Goal: Transaction & Acquisition: Purchase product/service

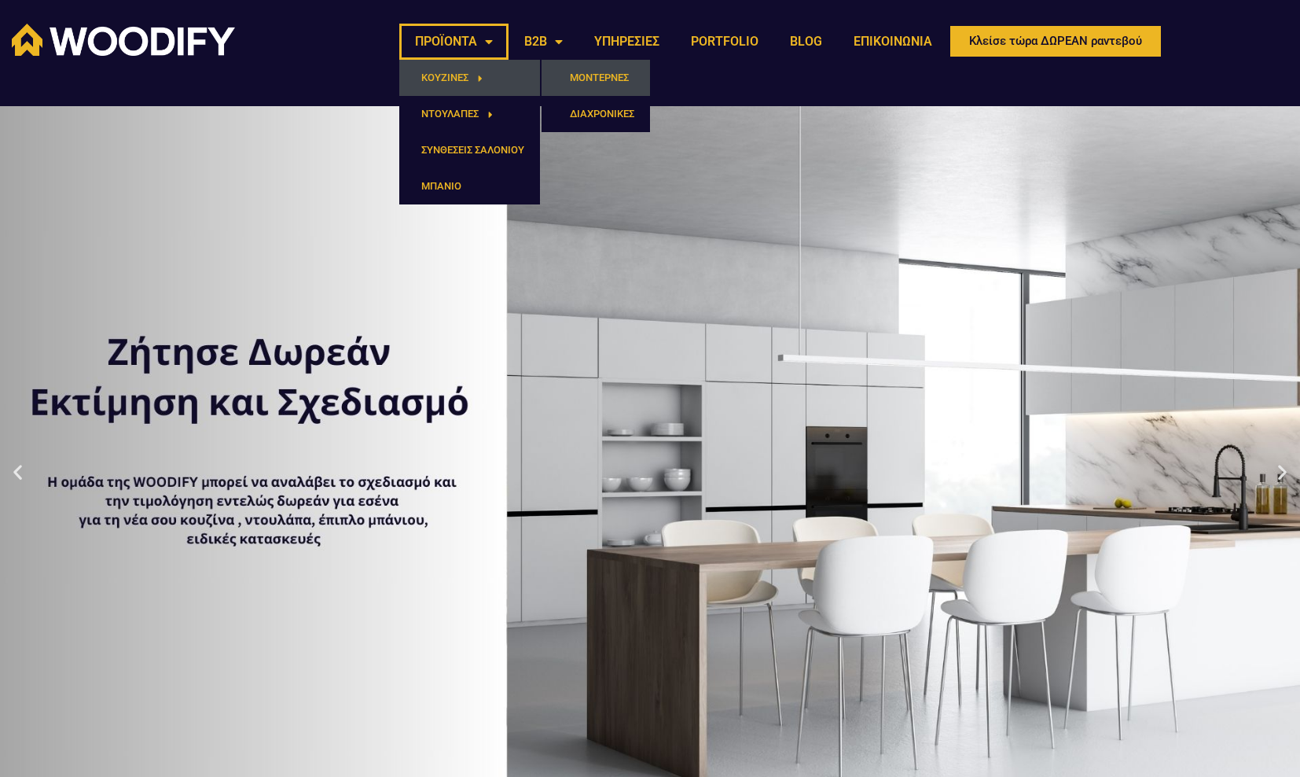
click at [578, 75] on link "ΜΟΝΤΕΡΝΕΣ" at bounding box center [596, 78] width 108 height 36
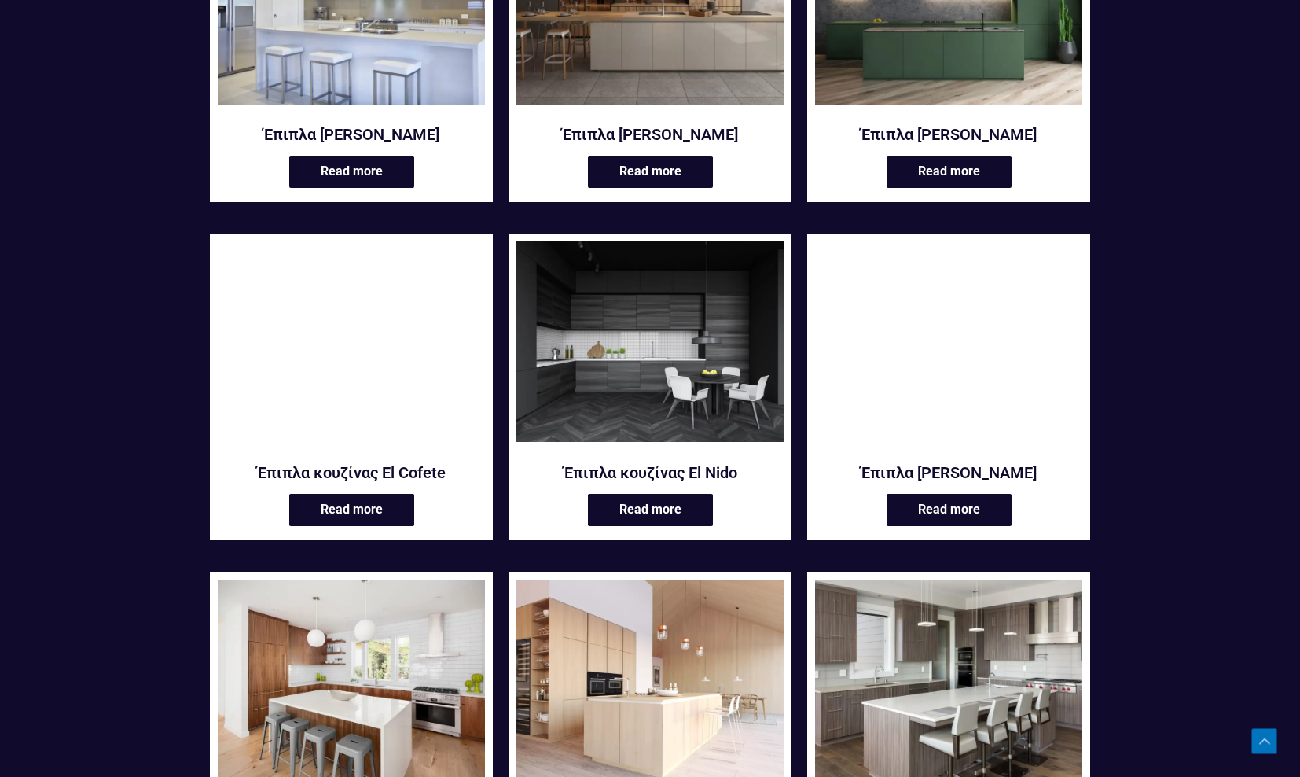
scroll to position [804, 0]
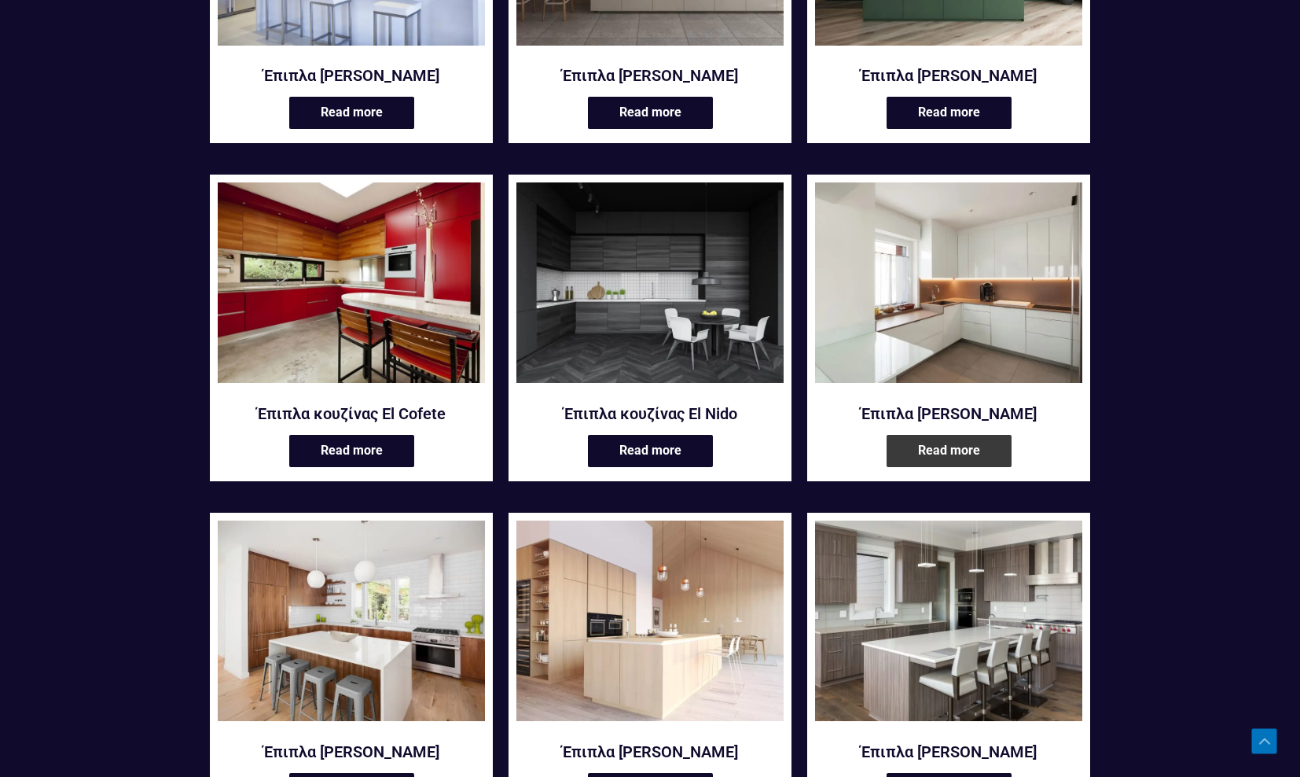
click at [930, 453] on link "Read more" at bounding box center [949, 451] width 125 height 32
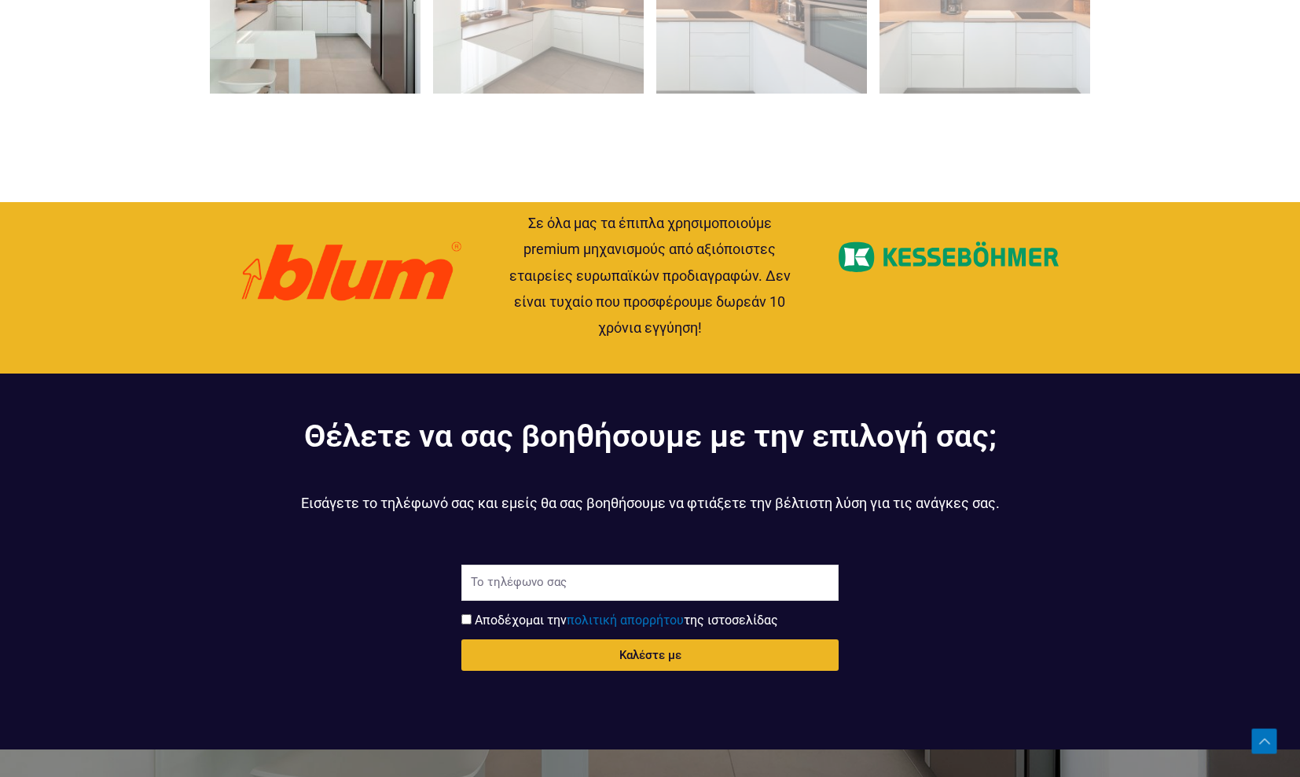
scroll to position [1598, 0]
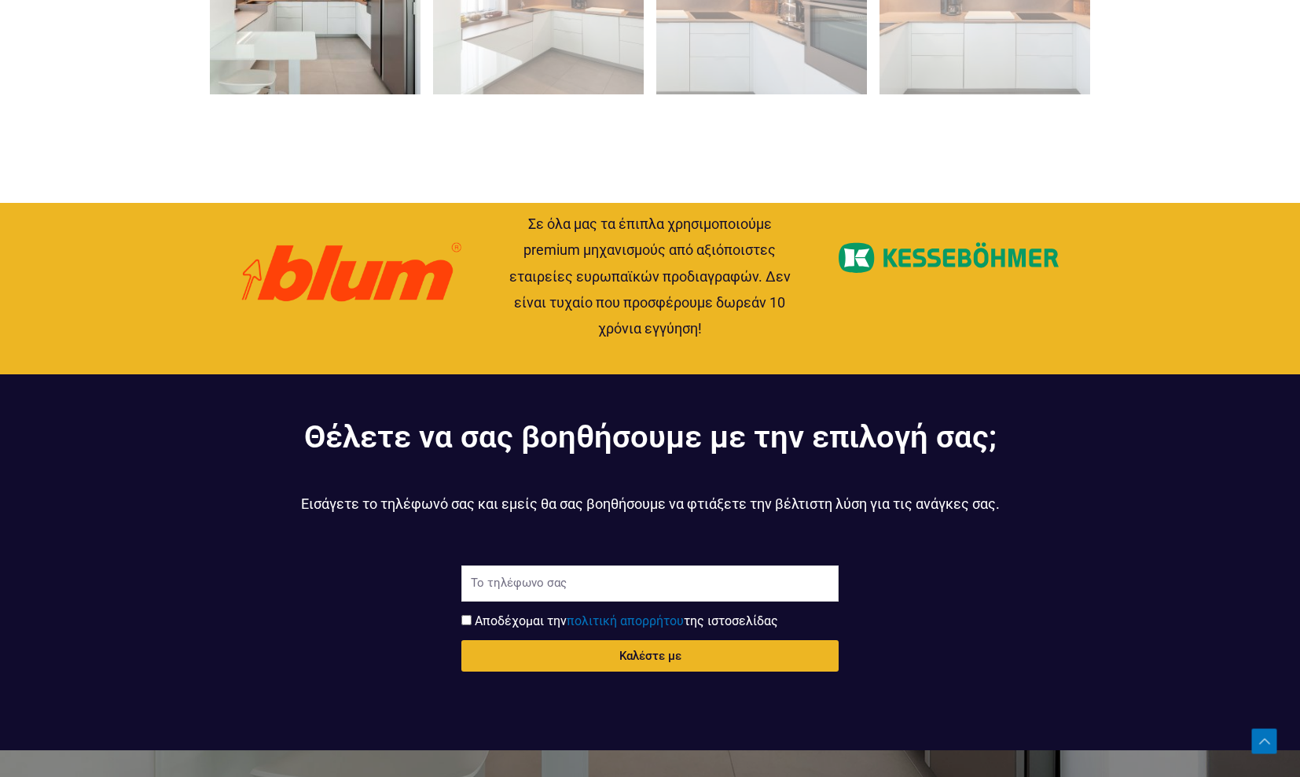
click at [697, 506] on p "Εισάγετε το τηλέφωνό σας και εμείς θα σας βοηθήσουμε να φτιάξετε την βέλτιστη λ…" at bounding box center [650, 504] width 881 height 26
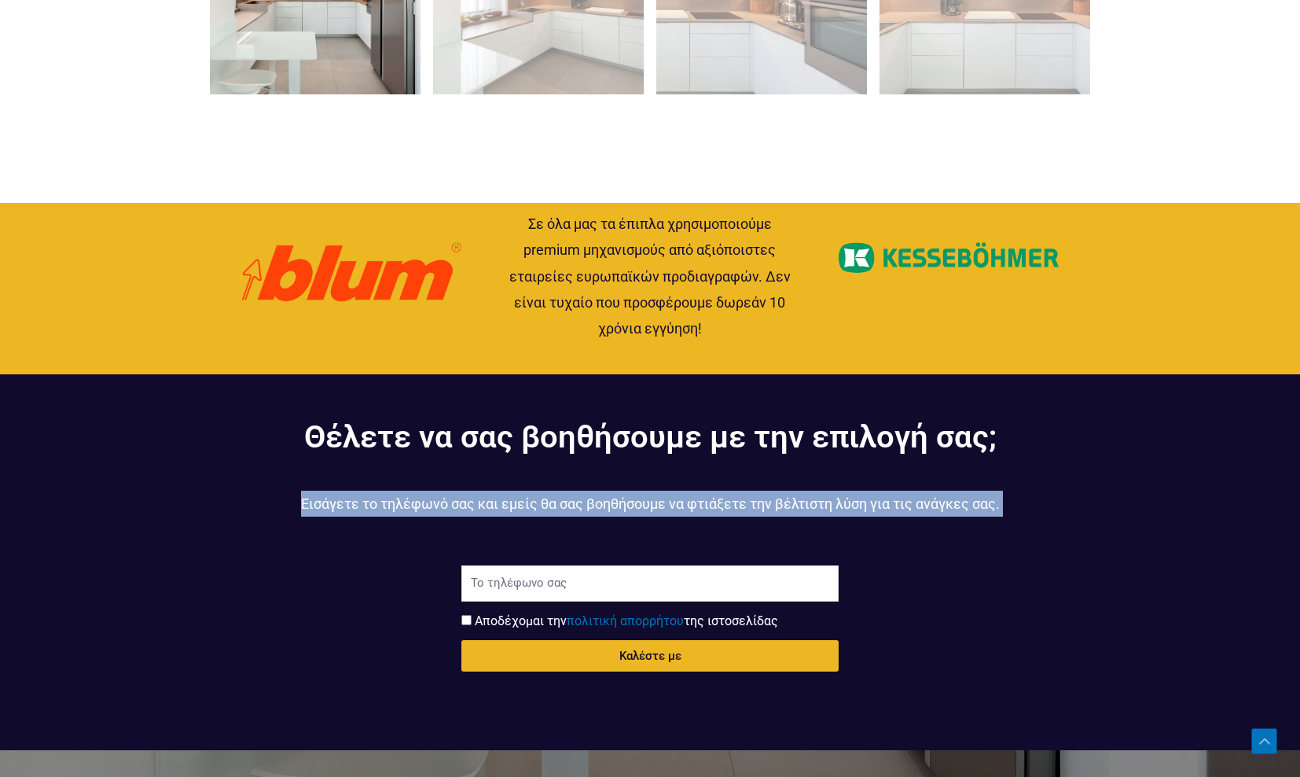
click at [697, 506] on p "Εισάγετε το τηλέφωνό σας και εμείς θα σας βοηθήσουμε να φτιάξετε την βέλτιστη λ…" at bounding box center [650, 504] width 881 height 26
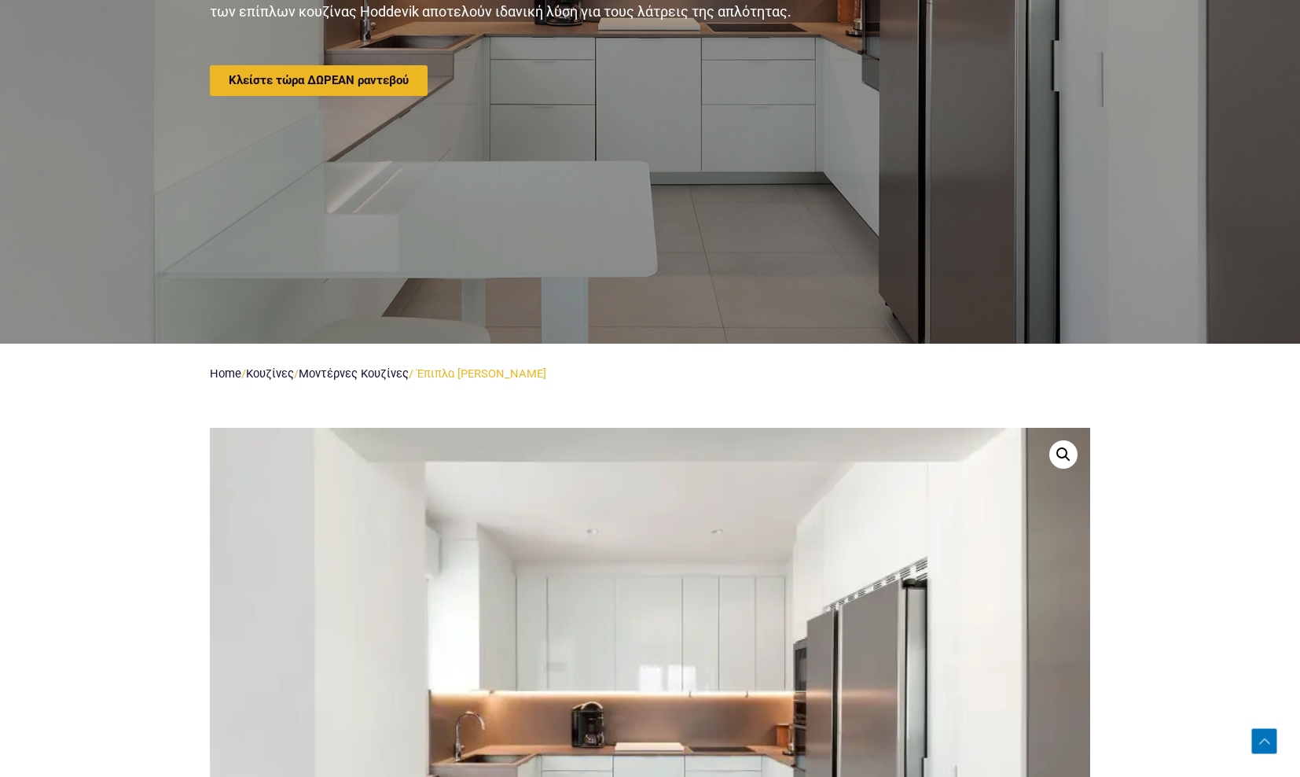
scroll to position [850, 0]
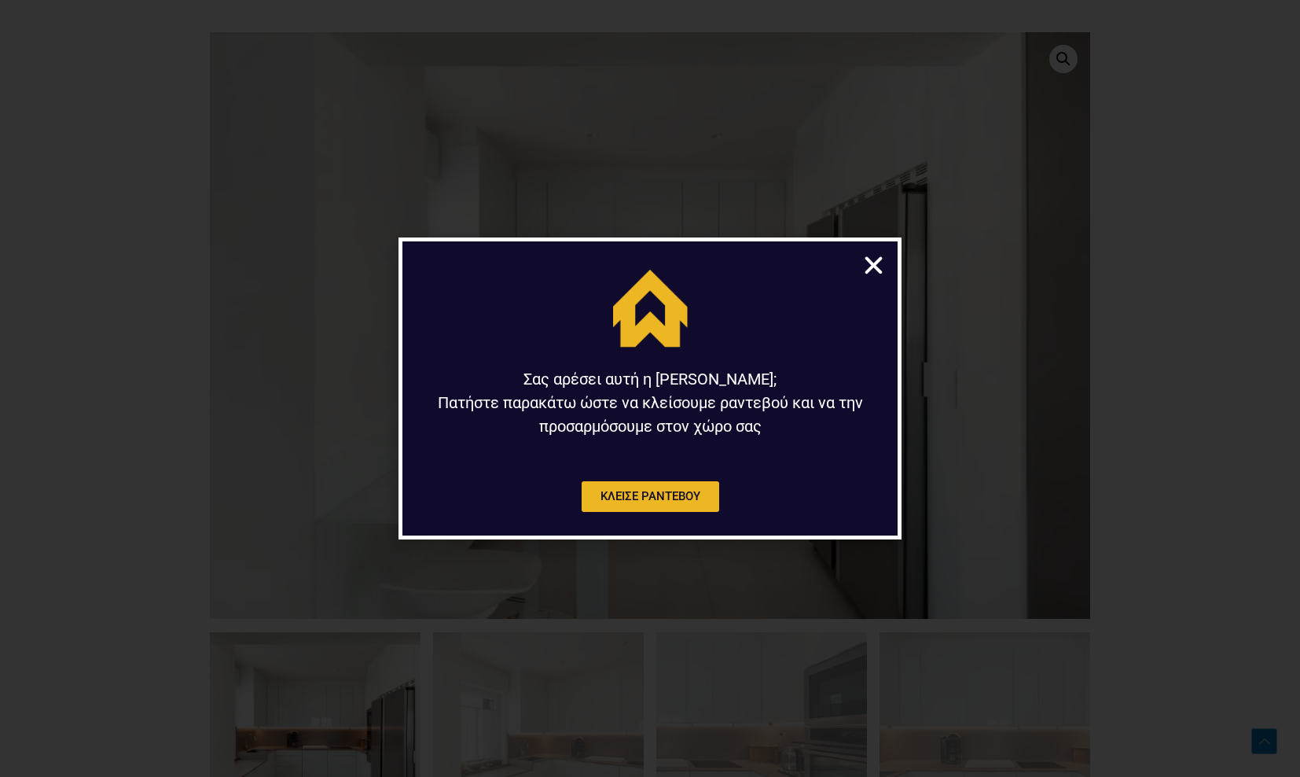
click at [873, 260] on icon "Close" at bounding box center [874, 265] width 24 height 24
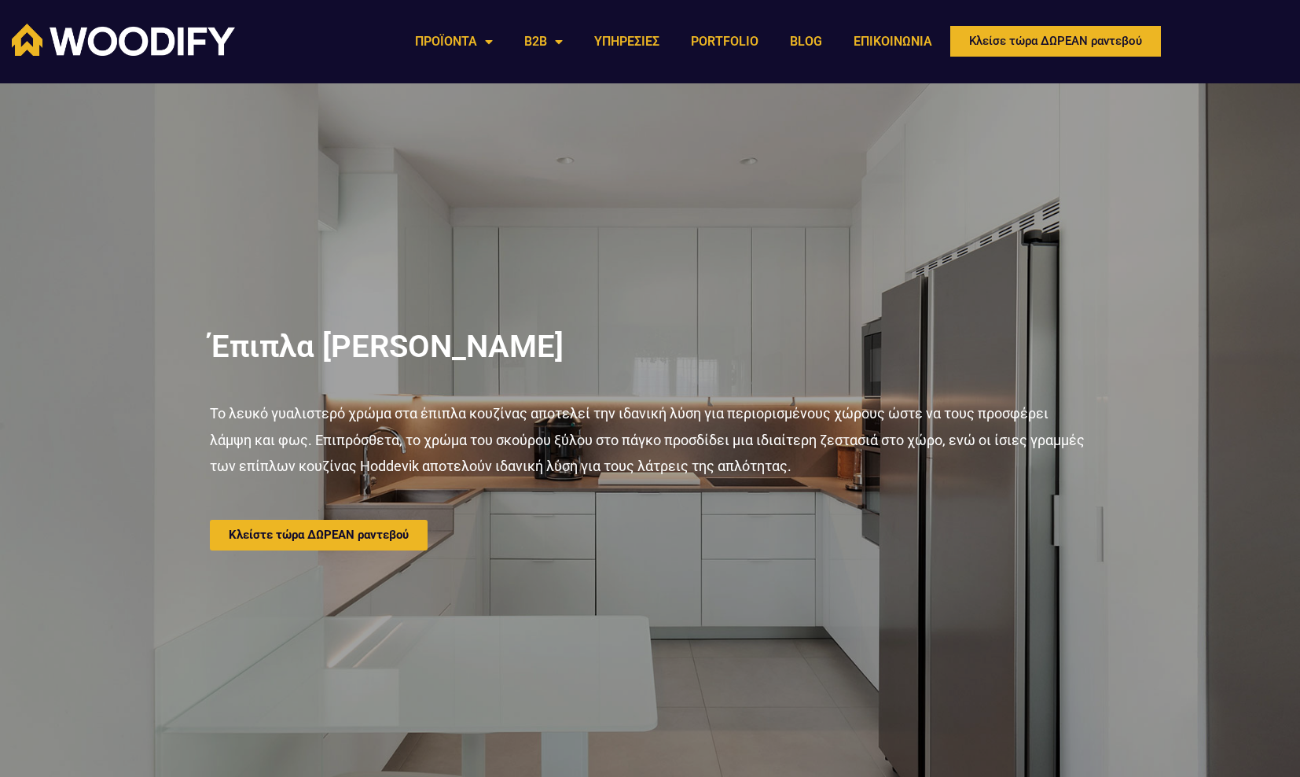
scroll to position [0, 0]
